Goal: Task Accomplishment & Management: Complete application form

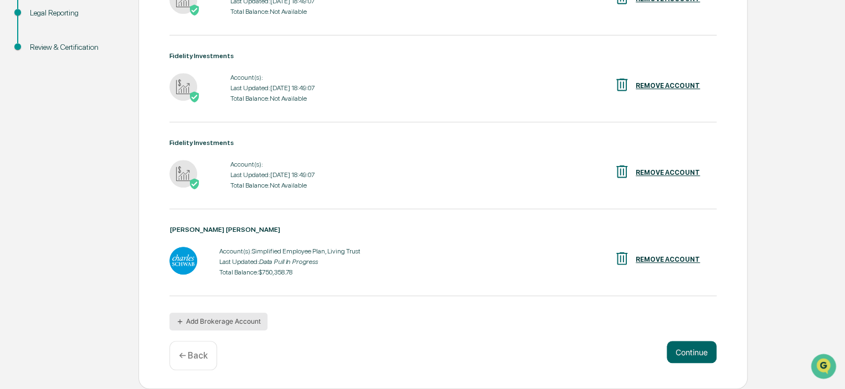
click at [250, 322] on button "Add Brokerage Account" at bounding box center [218, 322] width 98 height 18
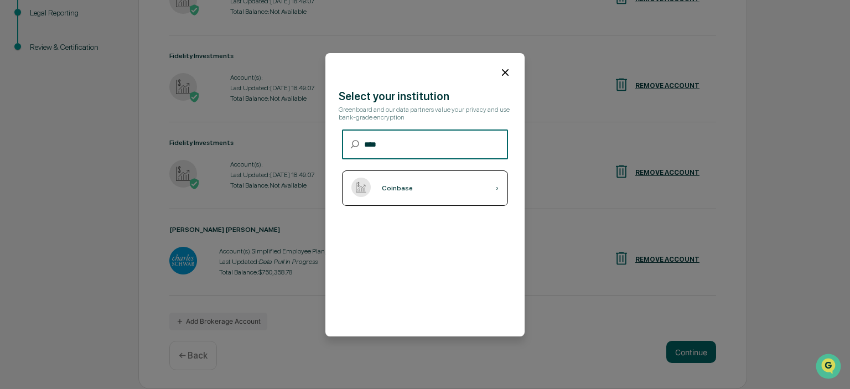
type input "****"
click at [390, 190] on div "Coinbase" at bounding box center [397, 188] width 31 height 8
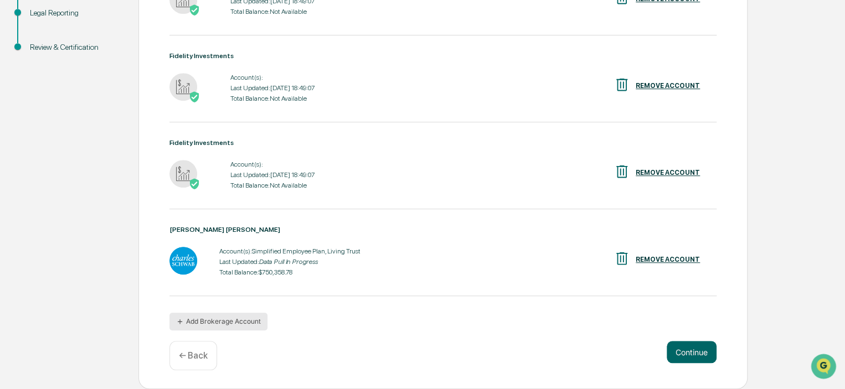
click at [225, 321] on button "Add Brokerage Account" at bounding box center [218, 322] width 98 height 18
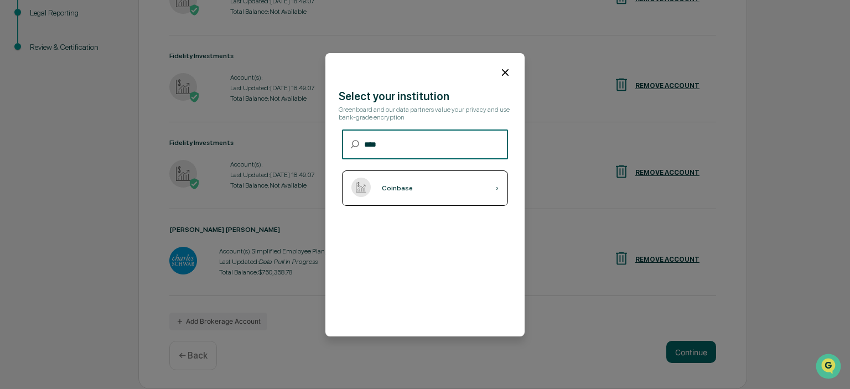
type input "****"
click at [389, 187] on div "Coinbase" at bounding box center [397, 188] width 31 height 8
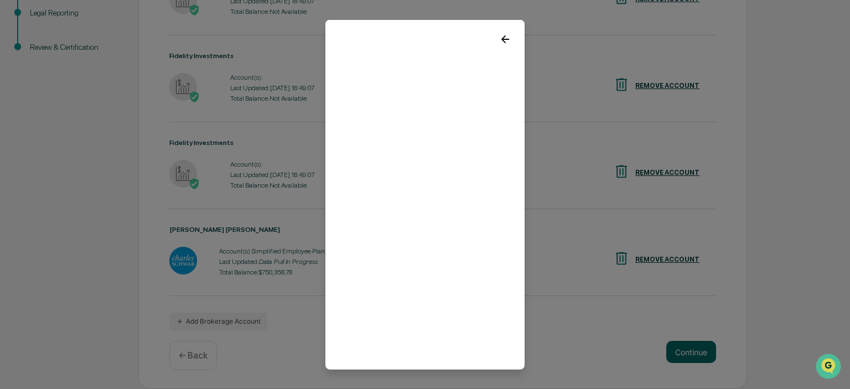
scroll to position [2, 0]
click at [500, 33] on icon at bounding box center [505, 37] width 12 height 12
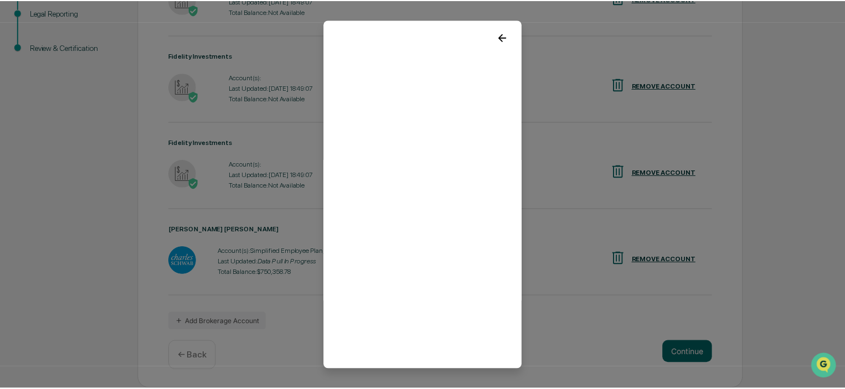
scroll to position [0, 0]
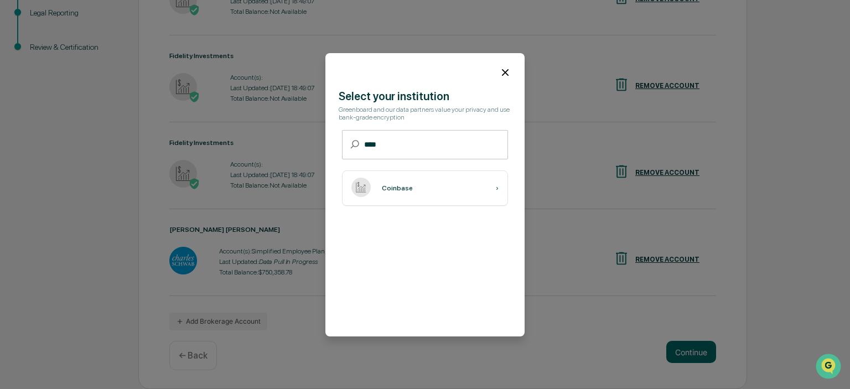
click at [505, 75] on icon at bounding box center [505, 72] width 12 height 12
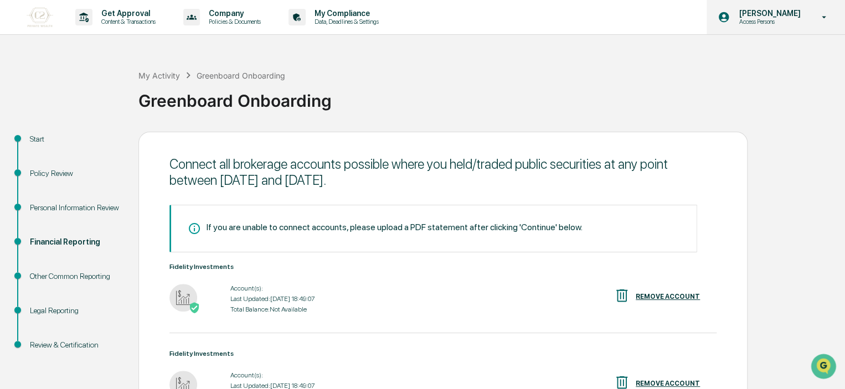
click at [815, 20] on icon at bounding box center [823, 17] width 19 height 11
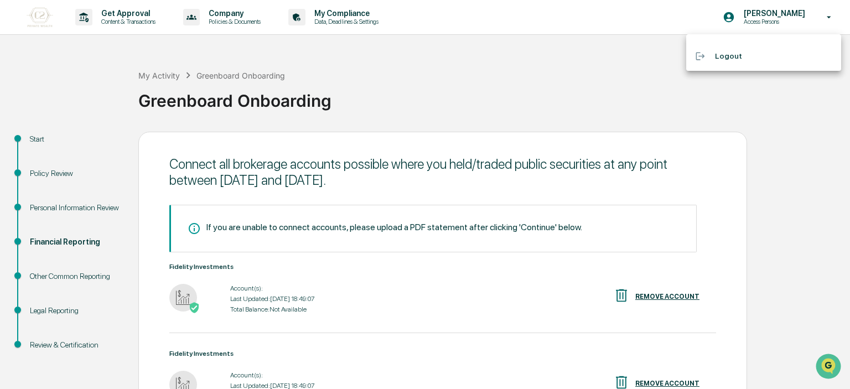
click at [720, 57] on li "Logout" at bounding box center [763, 56] width 155 height 20
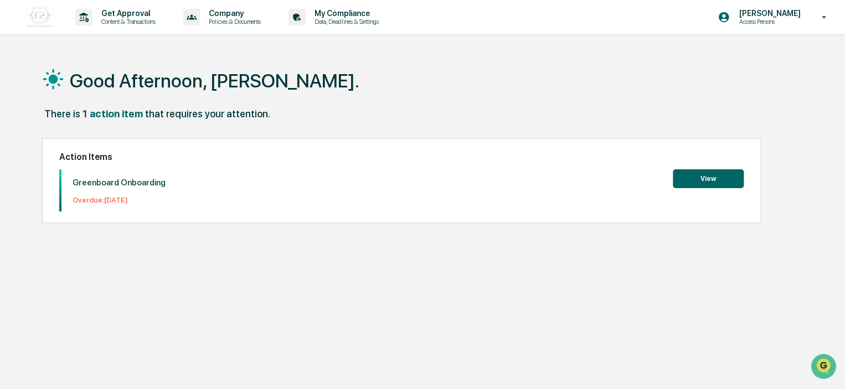
click at [723, 179] on button "View" at bounding box center [708, 178] width 71 height 19
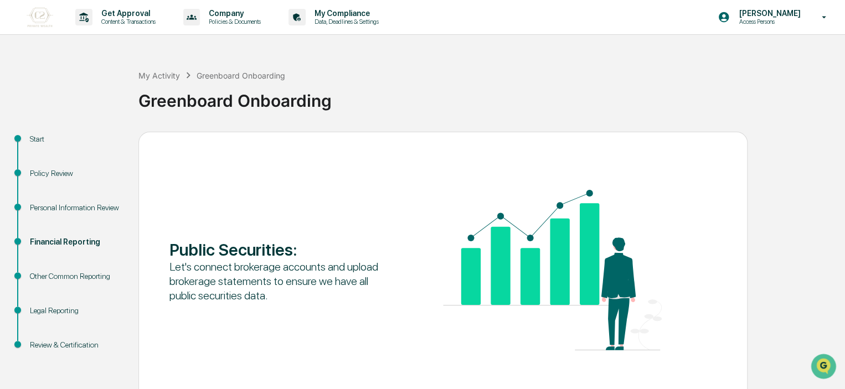
scroll to position [56, 0]
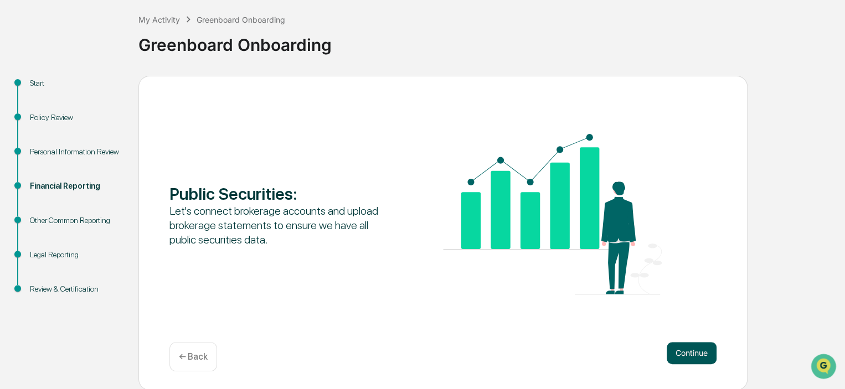
click at [690, 348] on button "Continue" at bounding box center [691, 353] width 50 height 22
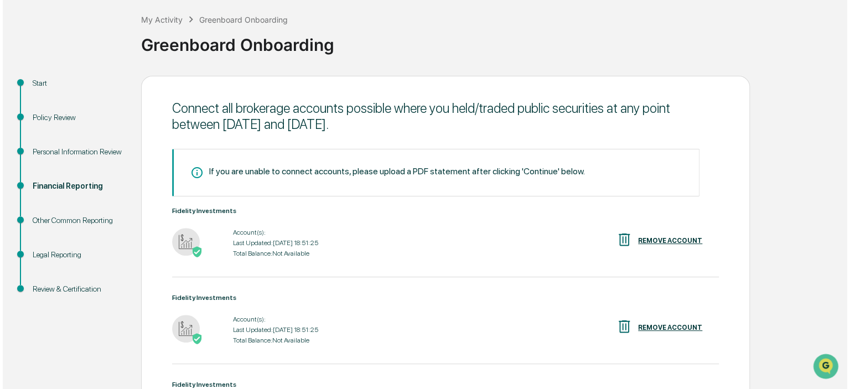
scroll to position [317, 0]
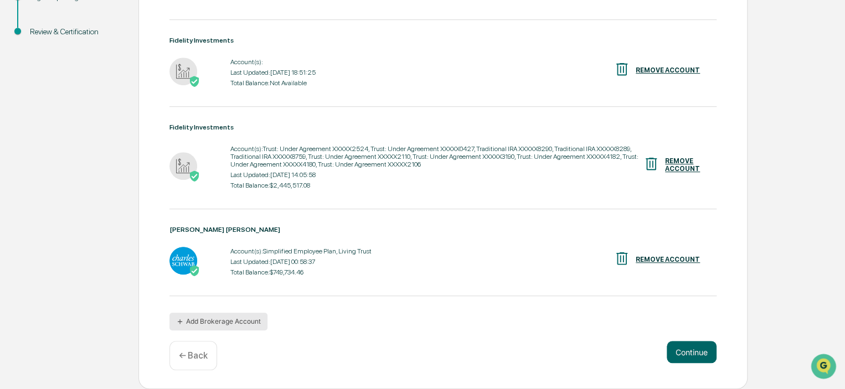
click at [242, 321] on button "Add Brokerage Account" at bounding box center [218, 322] width 98 height 18
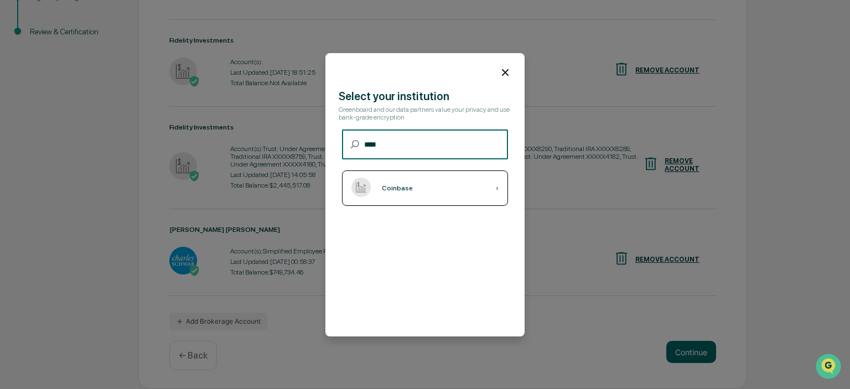
type input "****"
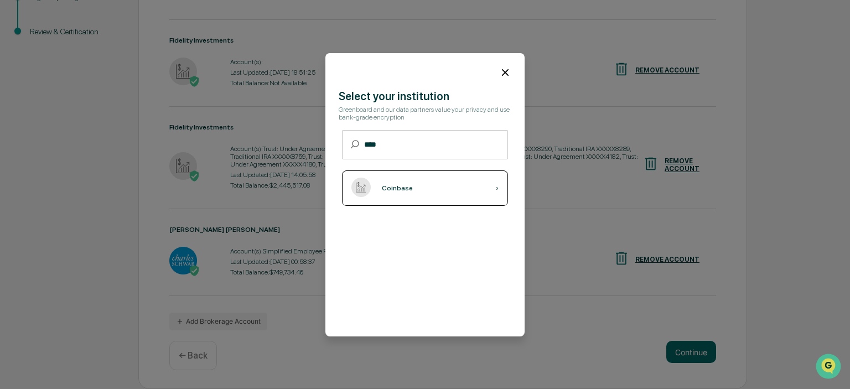
click at [395, 183] on div "Coinbase ›" at bounding box center [425, 187] width 166 height 35
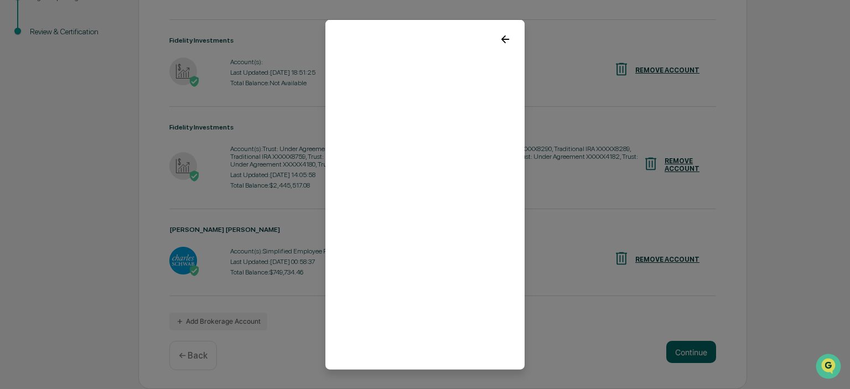
scroll to position [29, 0]
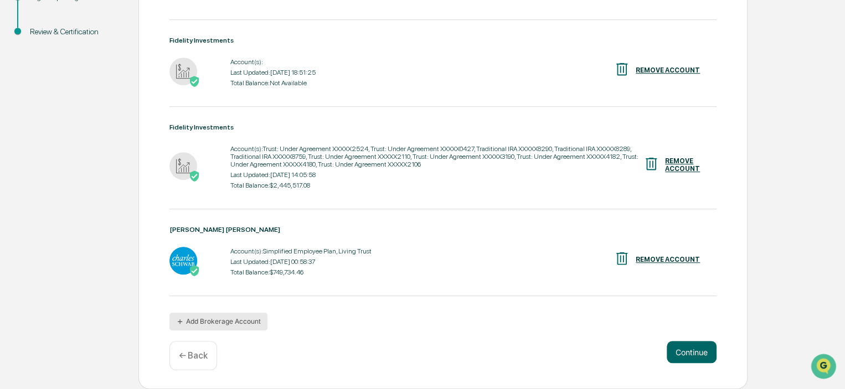
click at [228, 326] on button "Add Brokerage Account" at bounding box center [218, 322] width 98 height 18
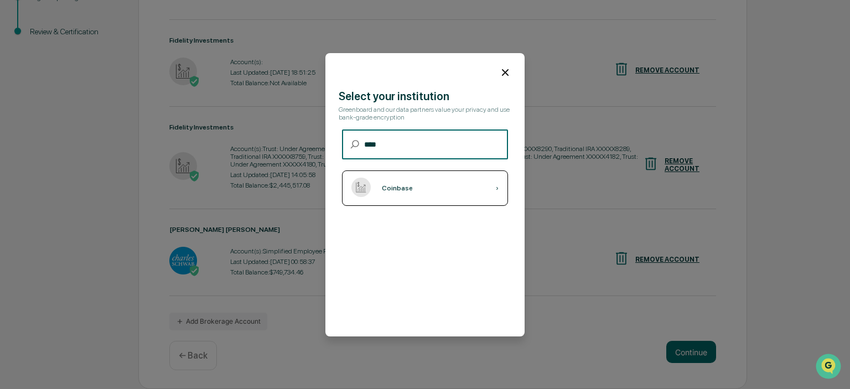
type input "****"
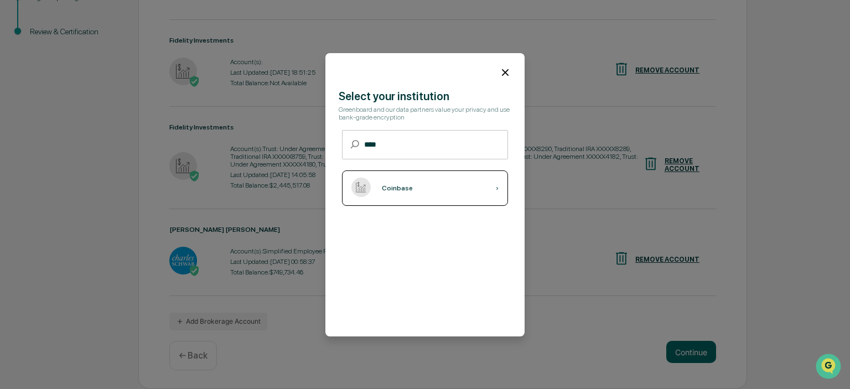
click at [385, 181] on div "Coinbase ›" at bounding box center [425, 187] width 166 height 35
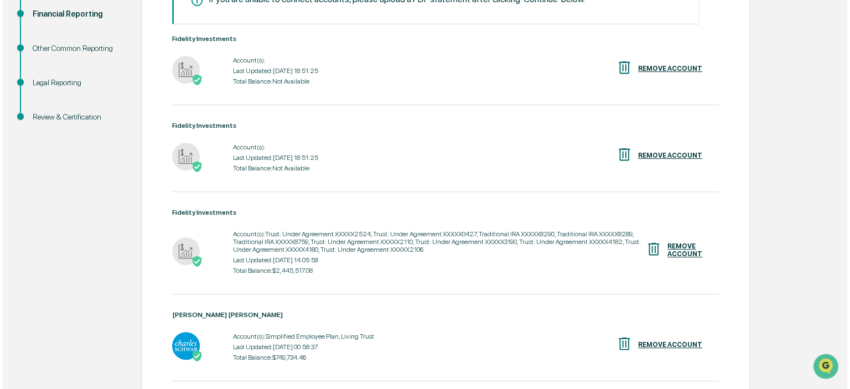
scroll to position [317, 0]
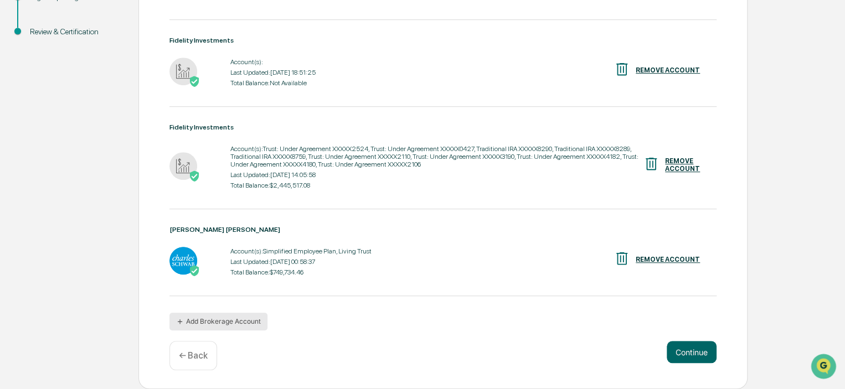
click at [243, 323] on button "Add Brokerage Account" at bounding box center [218, 322] width 98 height 18
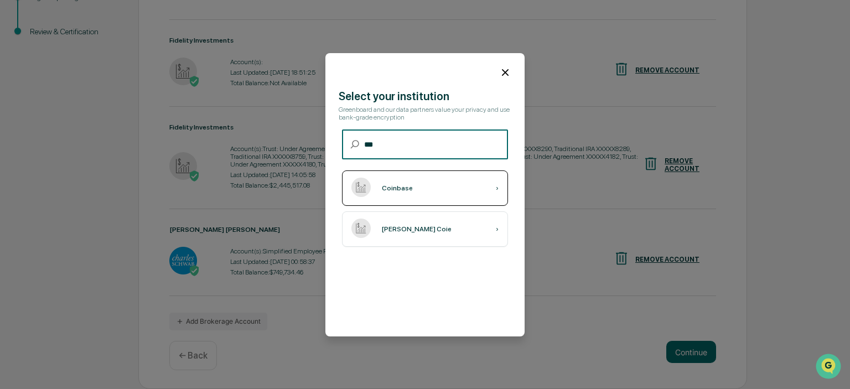
type input "***"
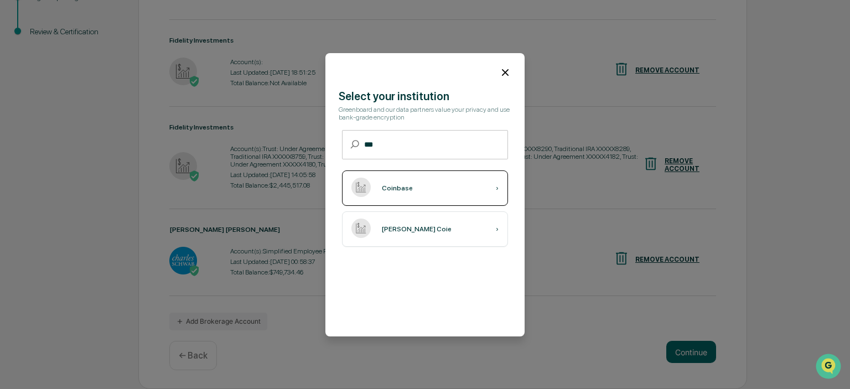
click at [401, 181] on div "Coinbase ›" at bounding box center [425, 187] width 166 height 35
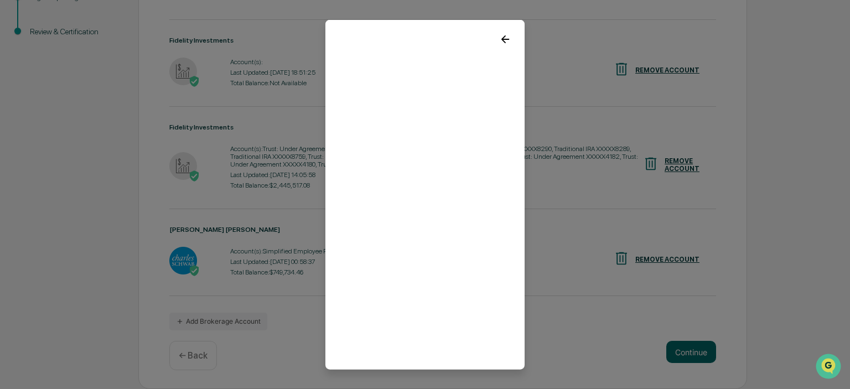
scroll to position [29, 0]
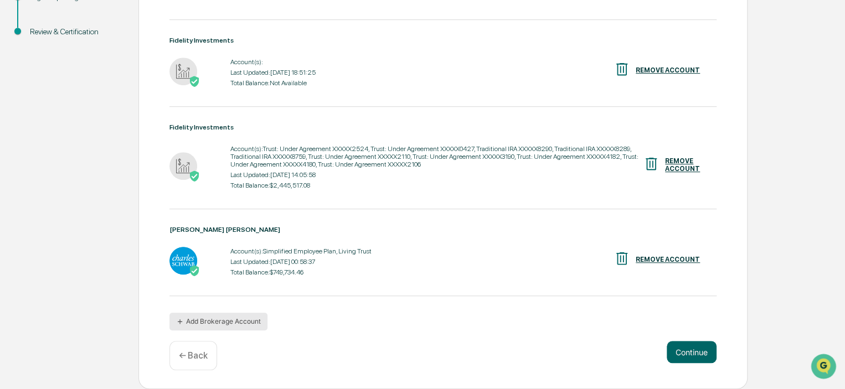
click at [213, 326] on button "Add Brokerage Account" at bounding box center [218, 322] width 98 height 18
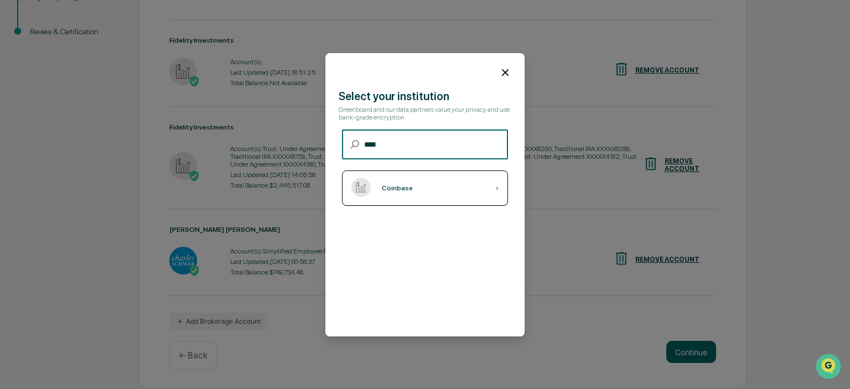
type input "****"
click at [390, 190] on div "Coinbase" at bounding box center [397, 188] width 31 height 8
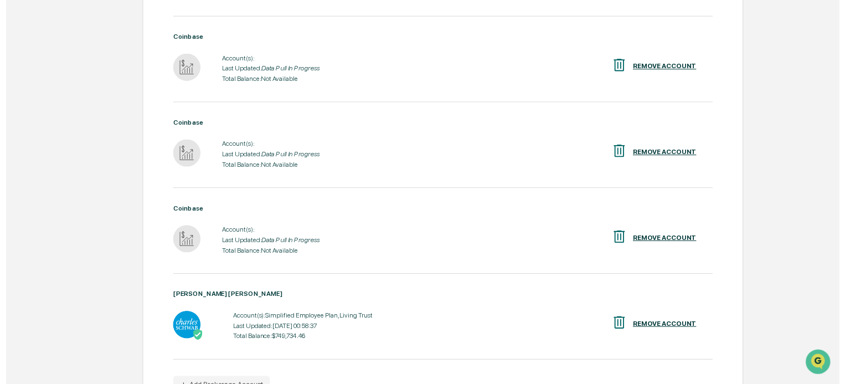
scroll to position [668, 0]
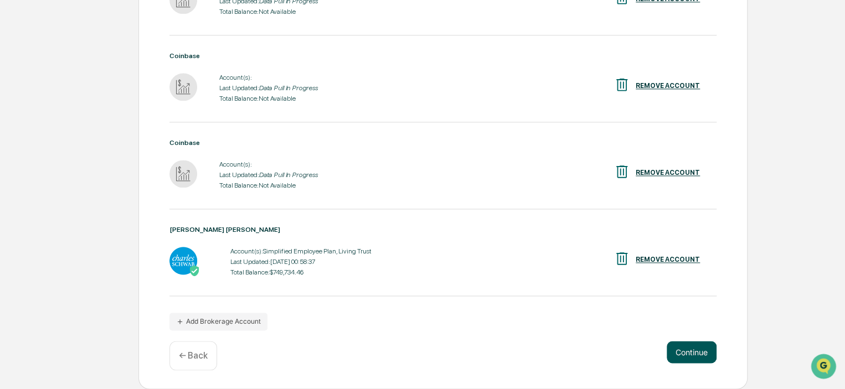
click at [697, 345] on button "Continue" at bounding box center [691, 352] width 50 height 22
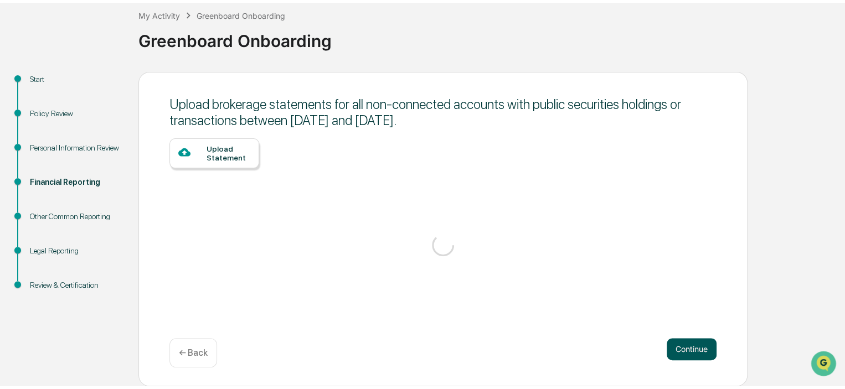
scroll to position [56, 0]
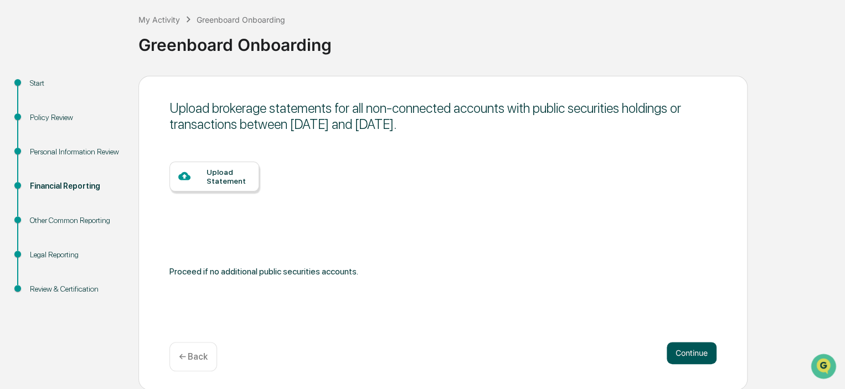
click at [694, 351] on button "Continue" at bounding box center [691, 353] width 50 height 22
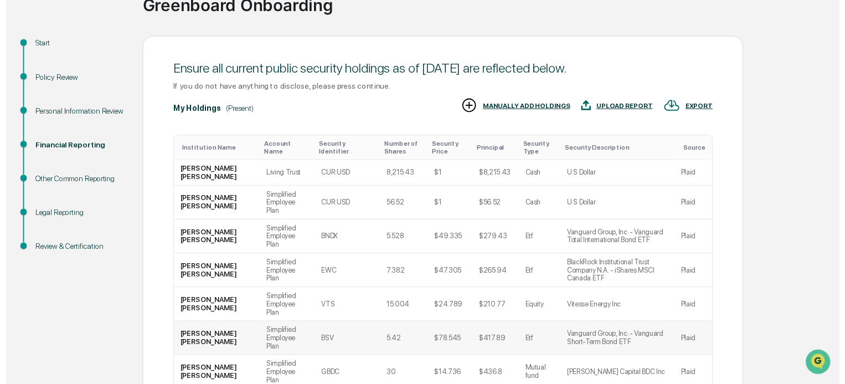
scroll to position [226, 0]
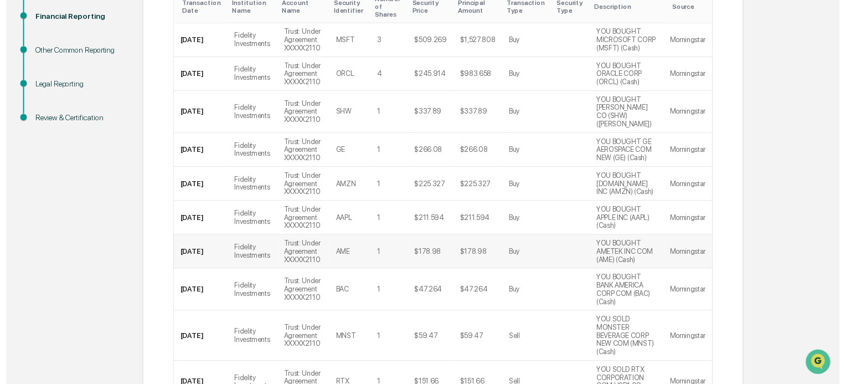
scroll to position [311, 0]
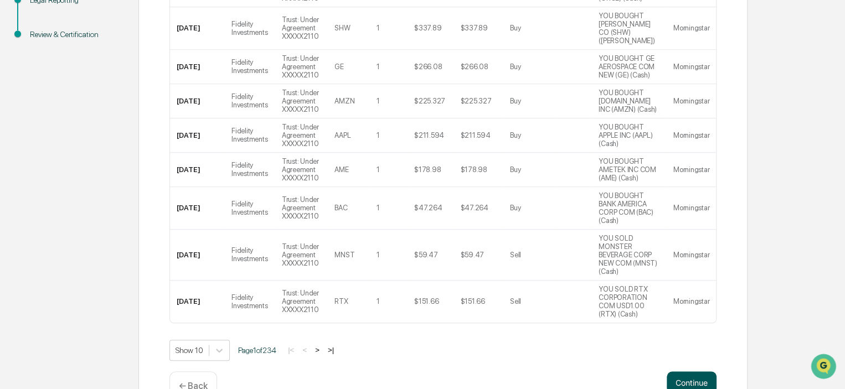
click at [691, 371] on button "Continue" at bounding box center [691, 382] width 50 height 22
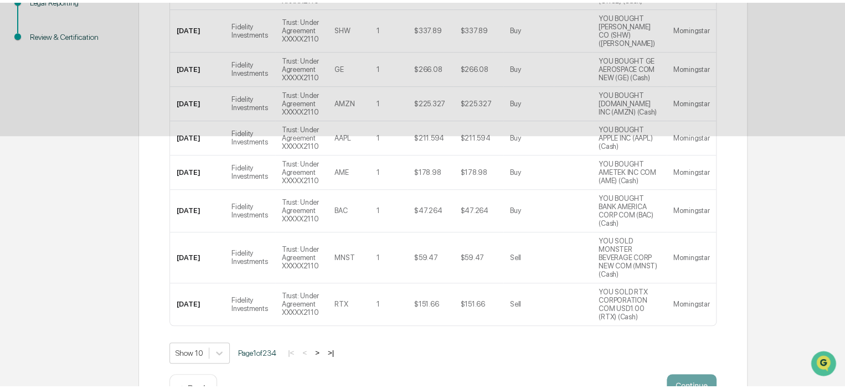
scroll to position [56, 0]
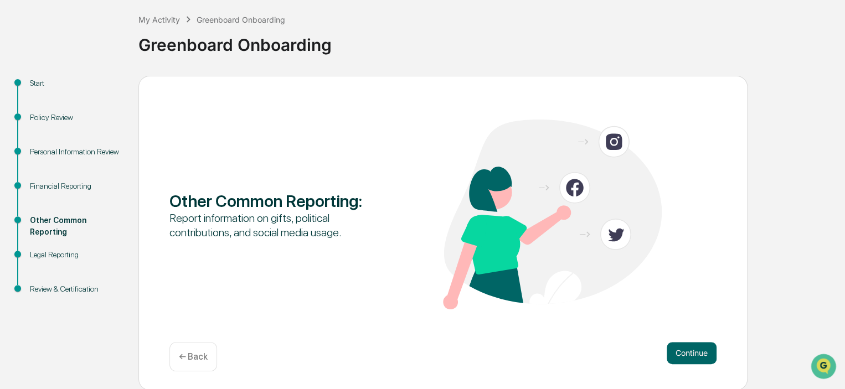
click at [198, 350] on div "← Back" at bounding box center [193, 356] width 48 height 29
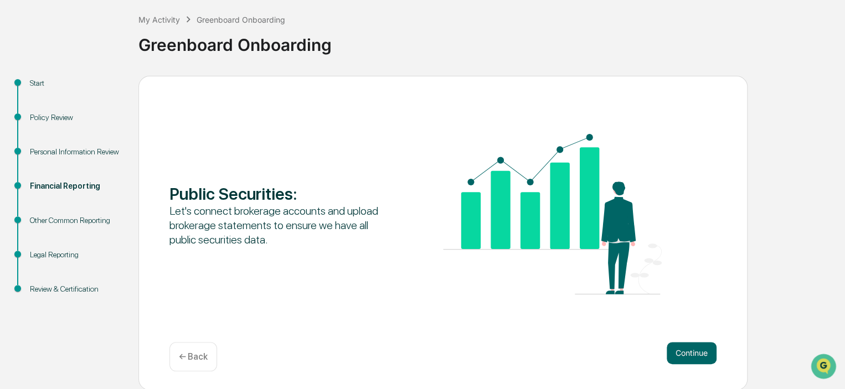
click at [198, 350] on div "← Back" at bounding box center [193, 356] width 48 height 29
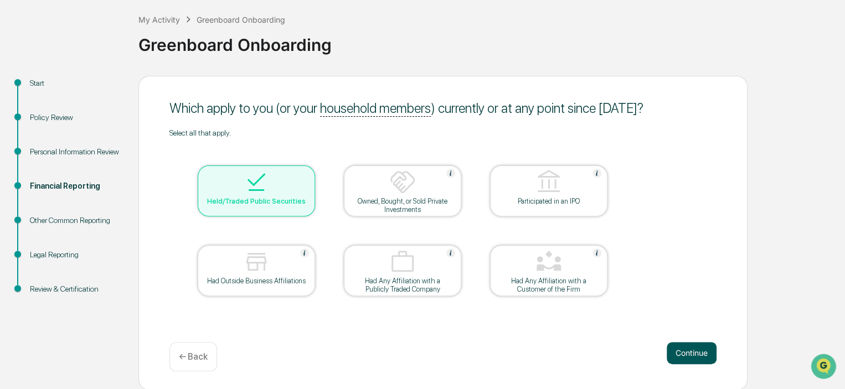
click at [690, 349] on button "Continue" at bounding box center [691, 353] width 50 height 22
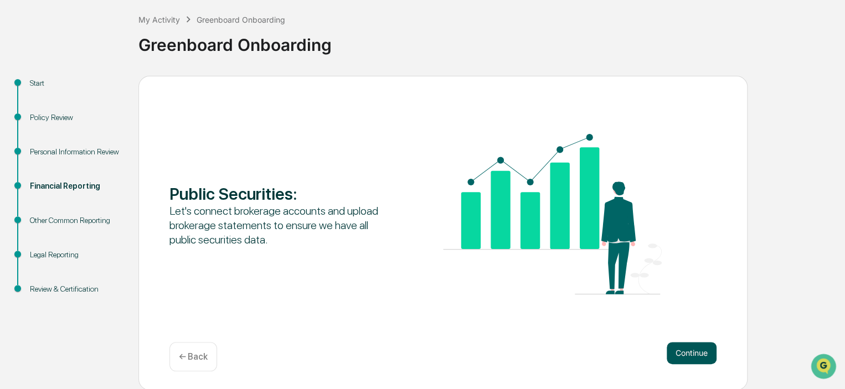
click at [693, 354] on button "Continue" at bounding box center [691, 353] width 50 height 22
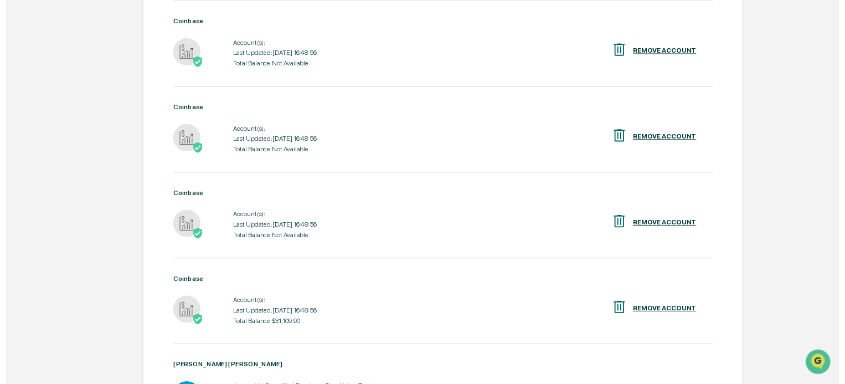
scroll to position [668, 0]
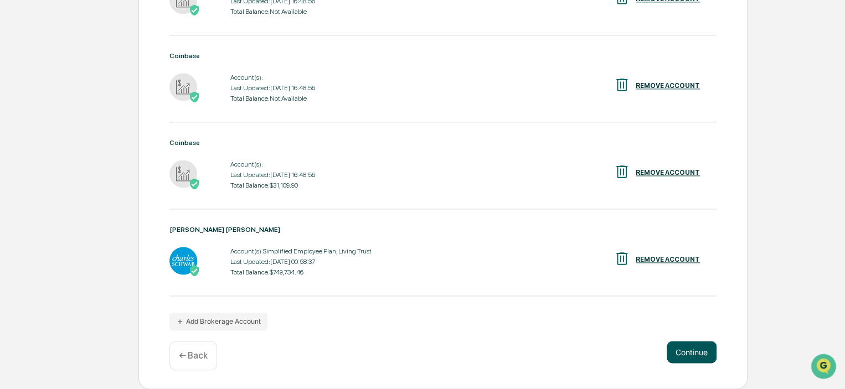
click at [689, 349] on button "Continue" at bounding box center [691, 352] width 50 height 22
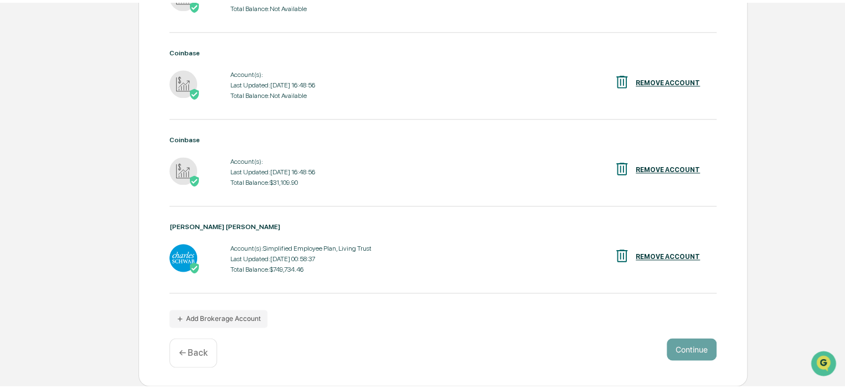
scroll to position [56, 0]
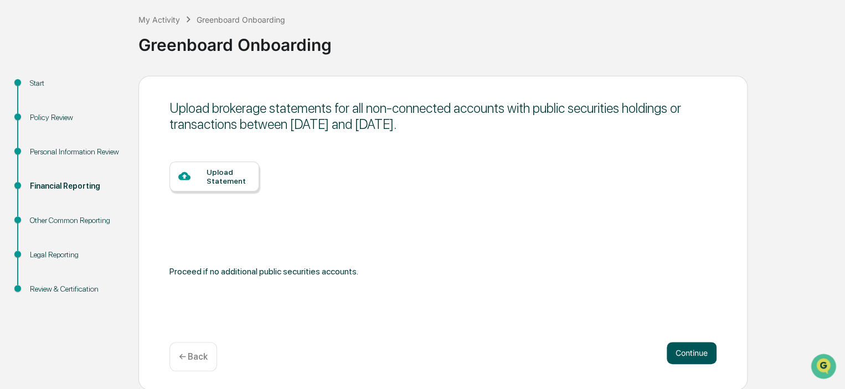
click at [689, 349] on button "Continue" at bounding box center [691, 353] width 50 height 22
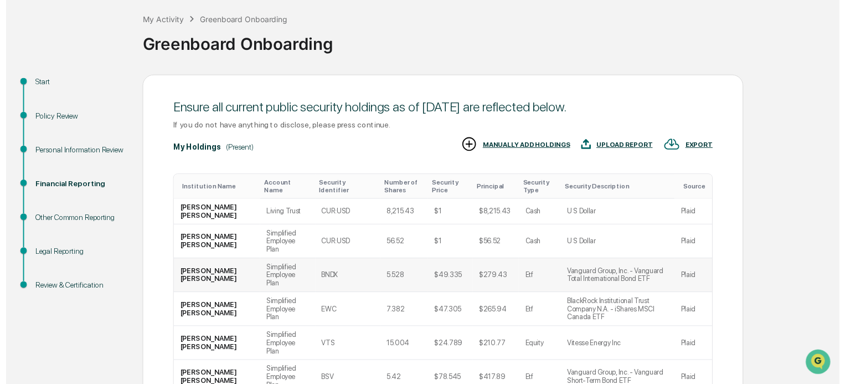
scroll to position [226, 0]
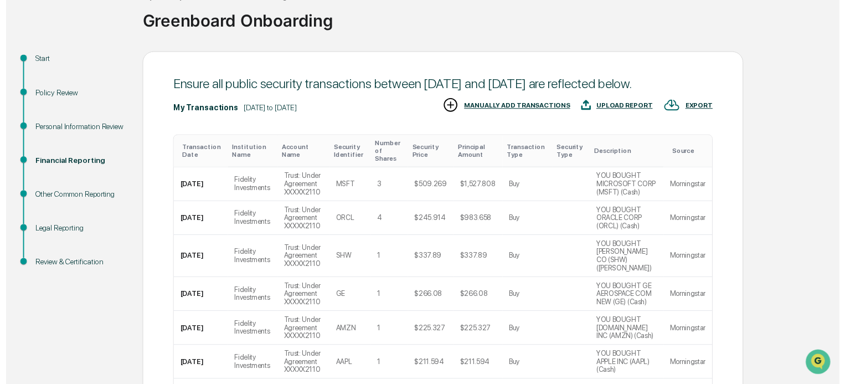
scroll to position [311, 0]
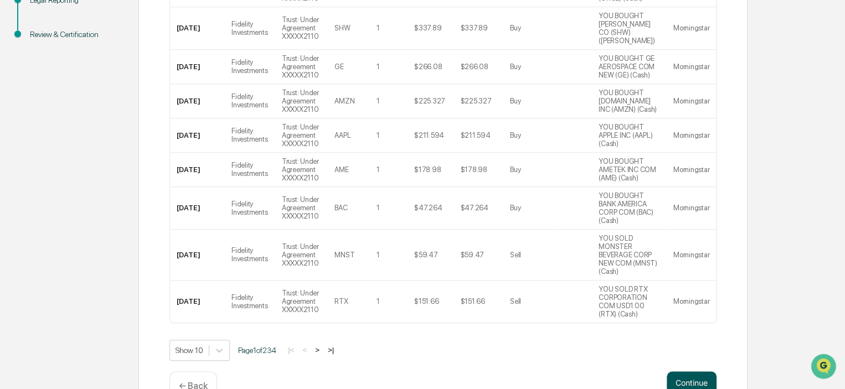
click at [694, 371] on button "Continue" at bounding box center [691, 382] width 50 height 22
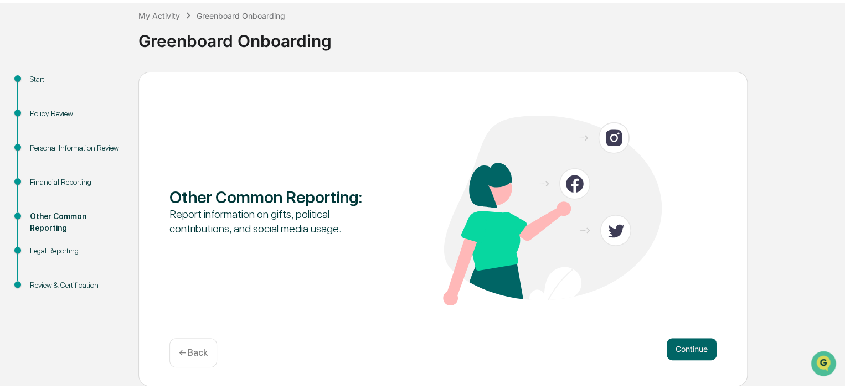
scroll to position [56, 0]
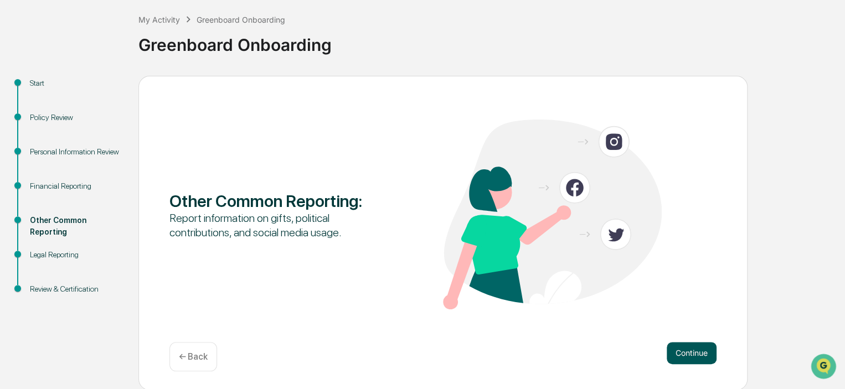
click at [689, 348] on button "Continue" at bounding box center [691, 353] width 50 height 22
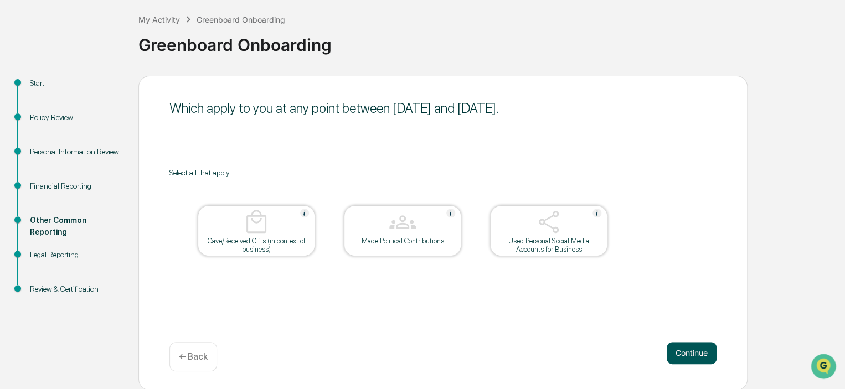
click at [689, 351] on button "Continue" at bounding box center [691, 353] width 50 height 22
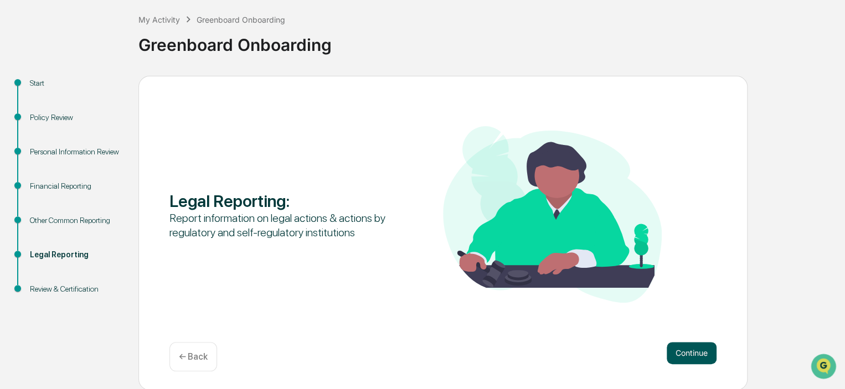
click at [686, 349] on button "Continue" at bounding box center [691, 353] width 50 height 22
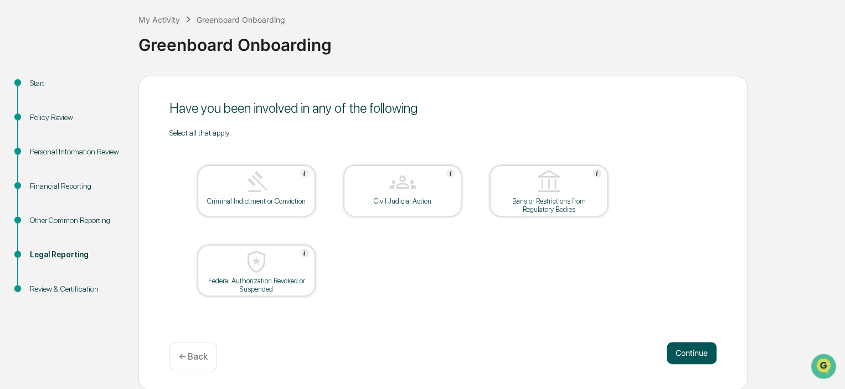
click at [693, 350] on button "Continue" at bounding box center [691, 353] width 50 height 22
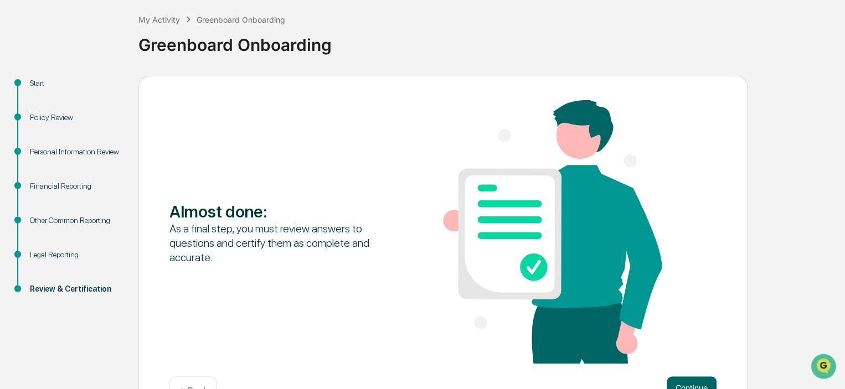
scroll to position [91, 0]
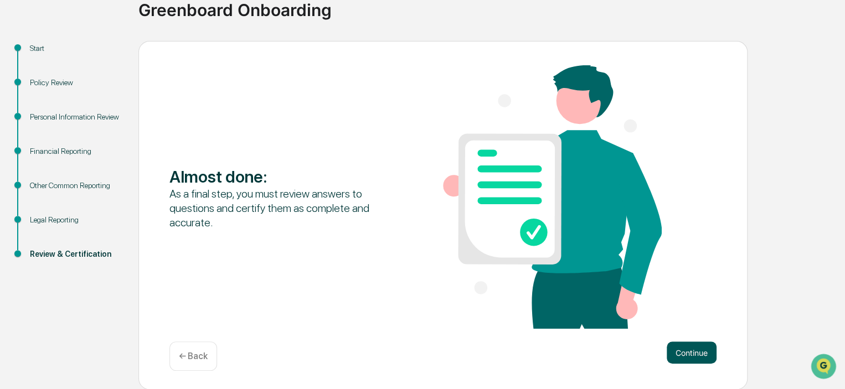
click at [686, 349] on button "Continue" at bounding box center [691, 353] width 50 height 22
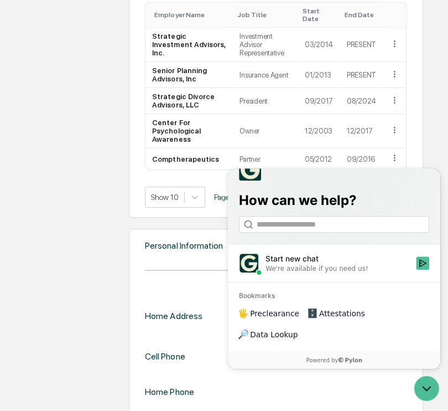
scroll to position [960, 0]
